Goal: Task Accomplishment & Management: Manage account settings

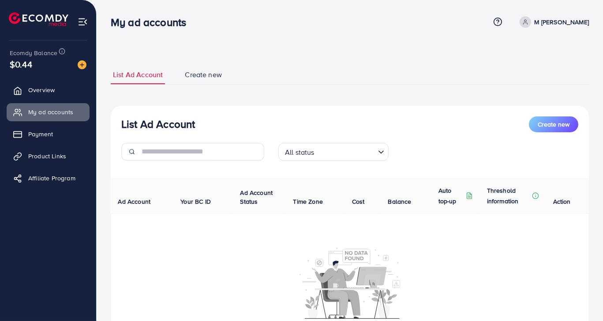
click at [370, 152] on input "Search for option" at bounding box center [345, 152] width 57 height 14
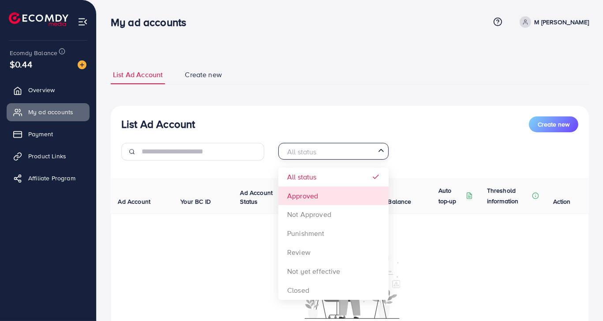
click at [300, 193] on div "List Ad Account Create new All status Loading... All status Approved Not Approv…" at bounding box center [350, 234] width 478 height 257
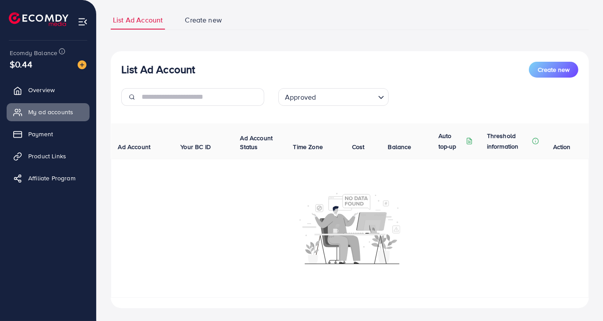
scroll to position [66, 0]
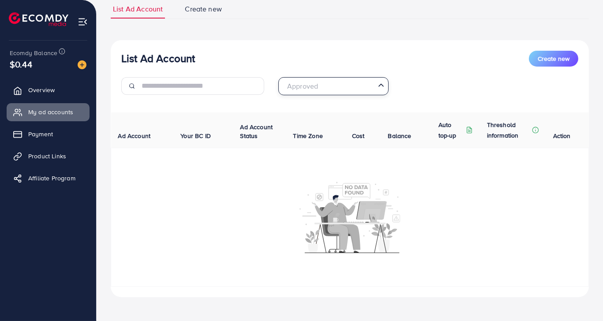
click at [352, 83] on input "Search for option" at bounding box center [328, 86] width 92 height 14
click at [331, 129] on div "List Ad Account Create new Approved Loading... All status Approved Not Approved…" at bounding box center [350, 168] width 478 height 257
click at [52, 92] on span "Overview" at bounding box center [43, 90] width 26 height 9
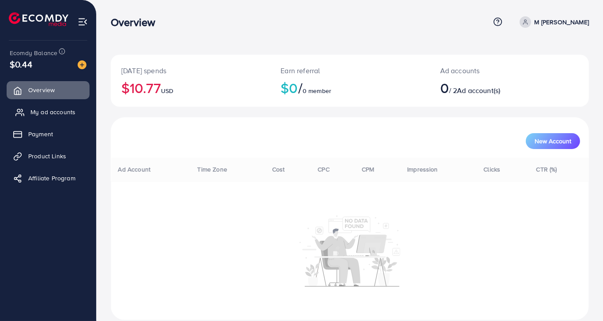
click at [52, 105] on link "My ad accounts" at bounding box center [48, 112] width 83 height 18
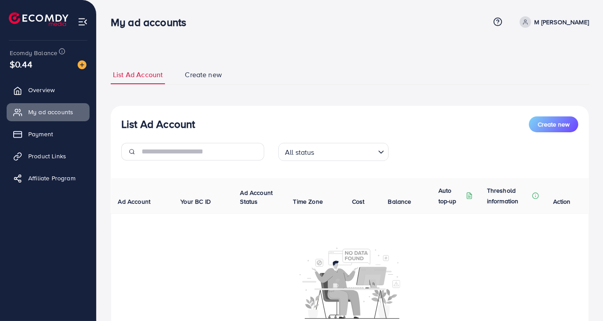
click at [367, 154] on input "Search for option" at bounding box center [345, 152] width 57 height 14
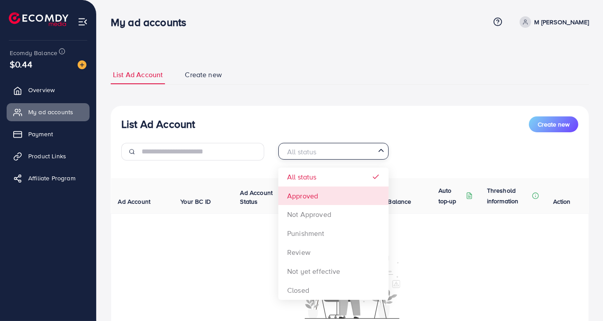
click at [320, 196] on div "List Ad Account Create new All status Loading... All status Approved Not Approv…" at bounding box center [350, 234] width 478 height 257
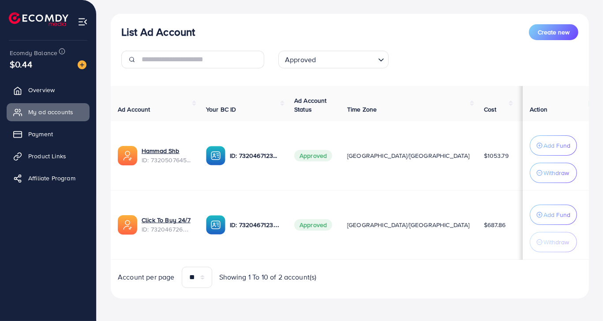
scroll to position [95, 0]
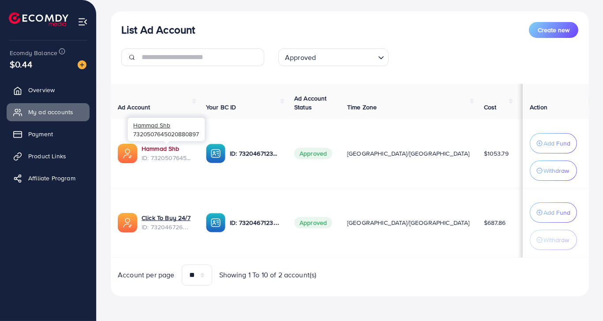
click at [154, 151] on link "Hammad Shb" at bounding box center [161, 148] width 38 height 9
